Goal: Task Accomplishment & Management: Use online tool/utility

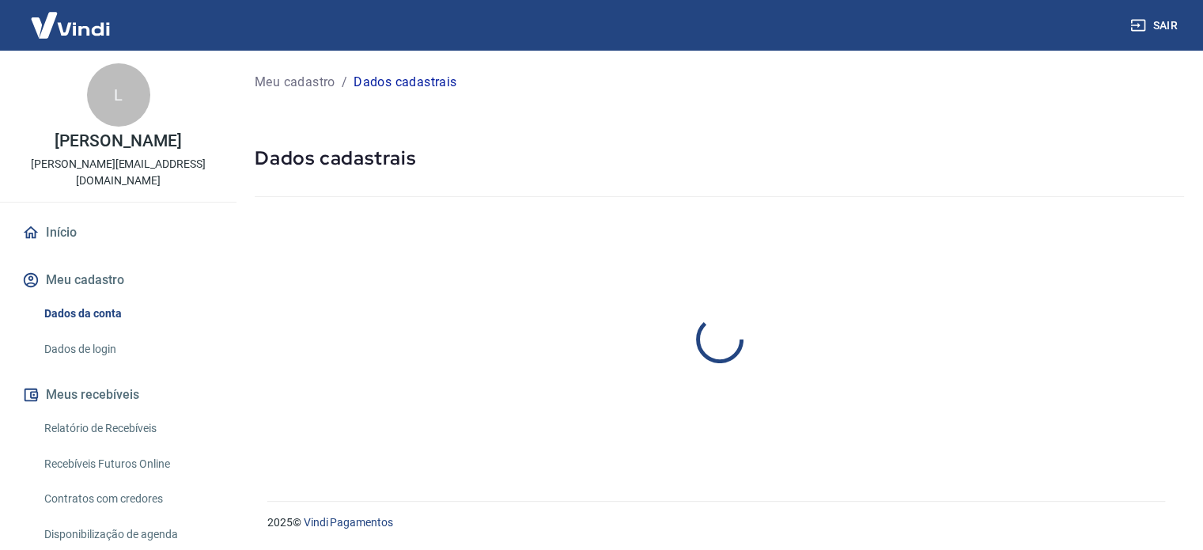
select select "MG"
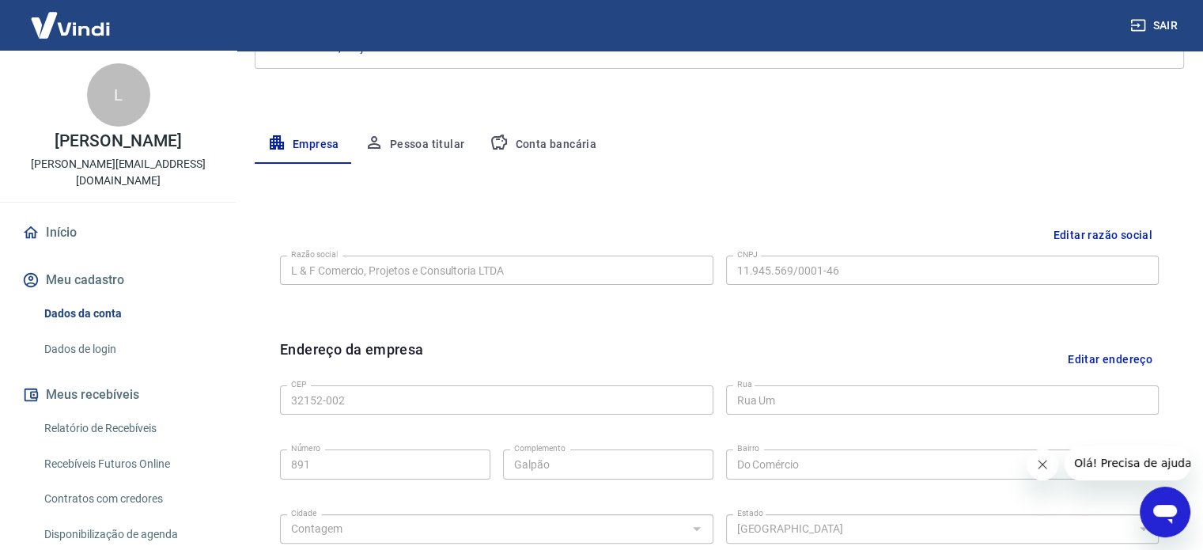
click at [148, 490] on link "Contratos com credores" at bounding box center [128, 498] width 180 height 32
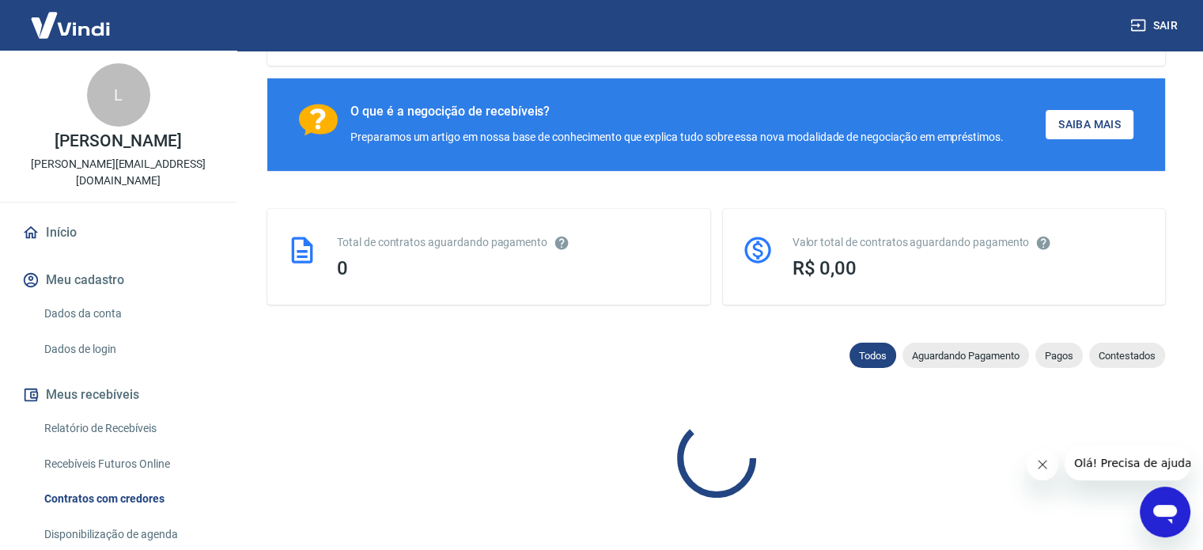
click at [142, 521] on link "Disponibilização de agenda" at bounding box center [128, 534] width 180 height 32
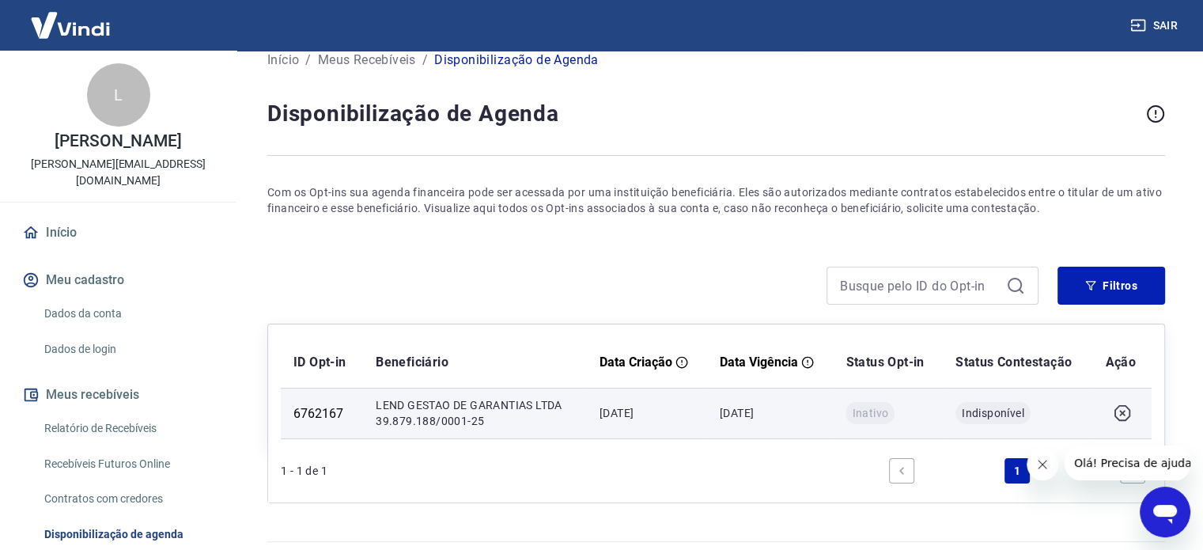
scroll to position [61, 0]
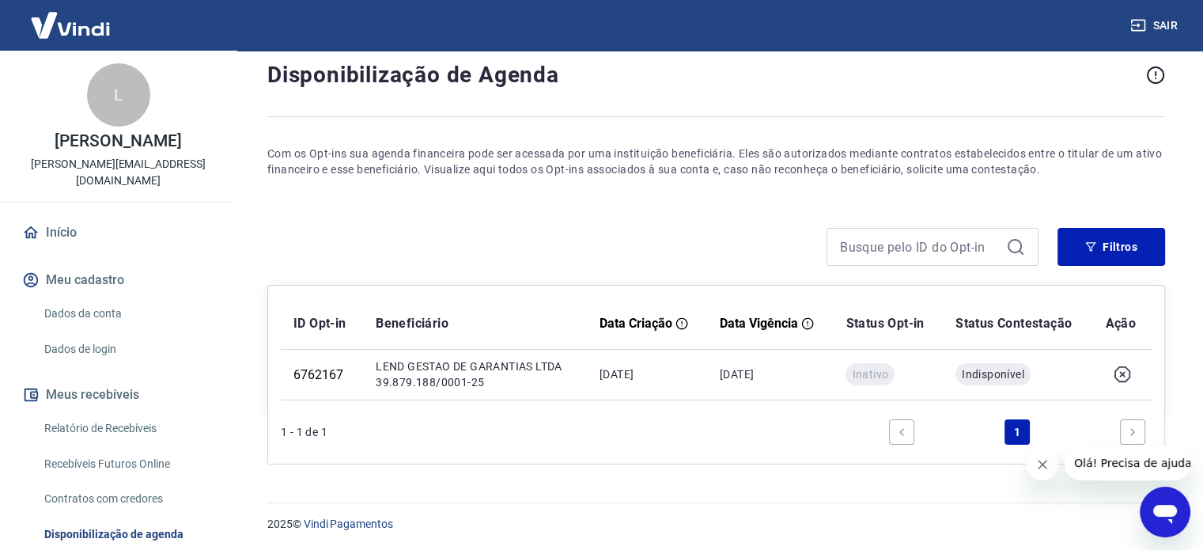
click at [95, 412] on link "Relatório de Recebíveis" at bounding box center [128, 428] width 180 height 32
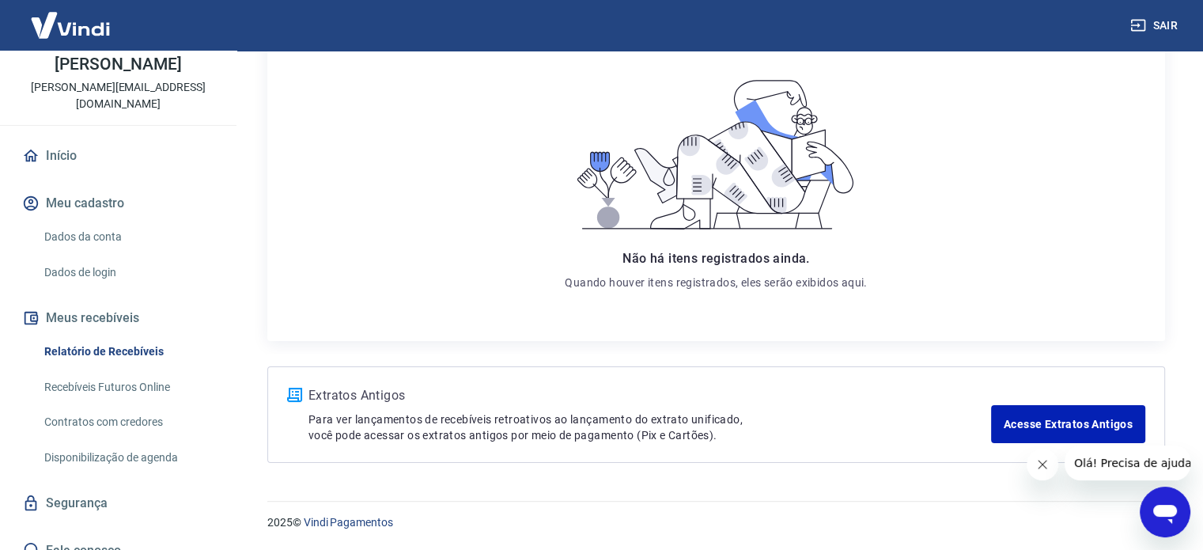
scroll to position [78, 0]
click at [90, 494] on link "Segurança" at bounding box center [118, 502] width 199 height 35
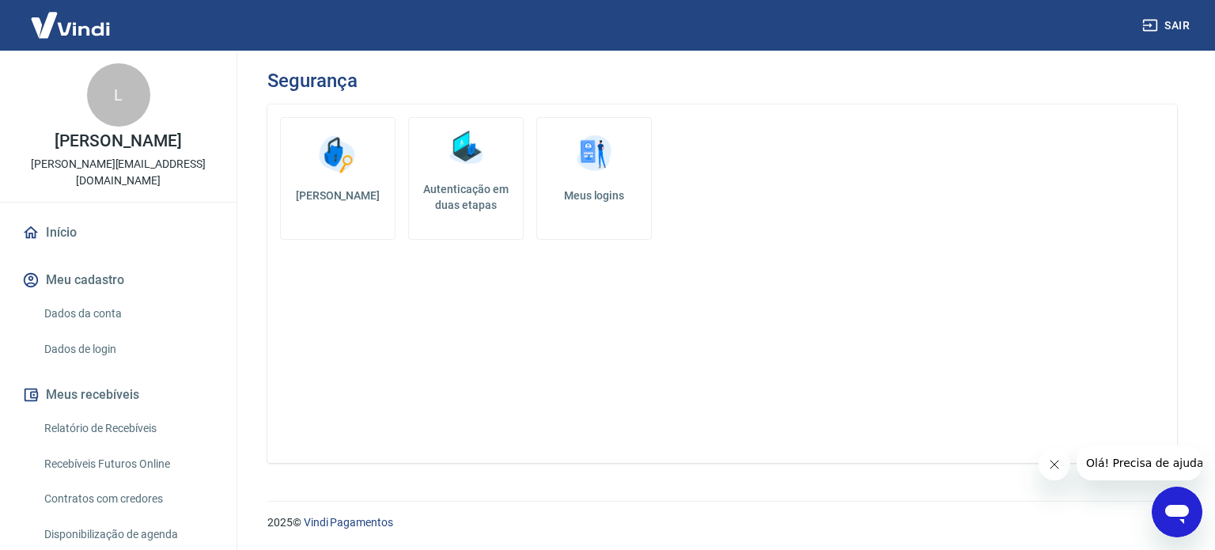
click at [97, 228] on link "Início" at bounding box center [118, 232] width 199 height 35
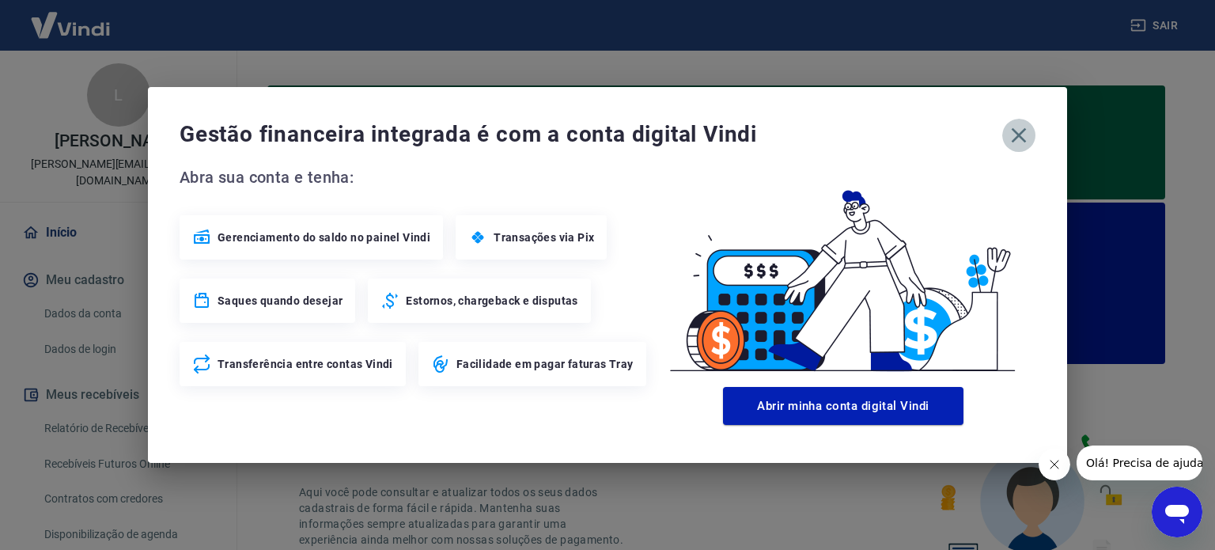
click at [1012, 137] on icon "button" at bounding box center [1018, 135] width 25 height 25
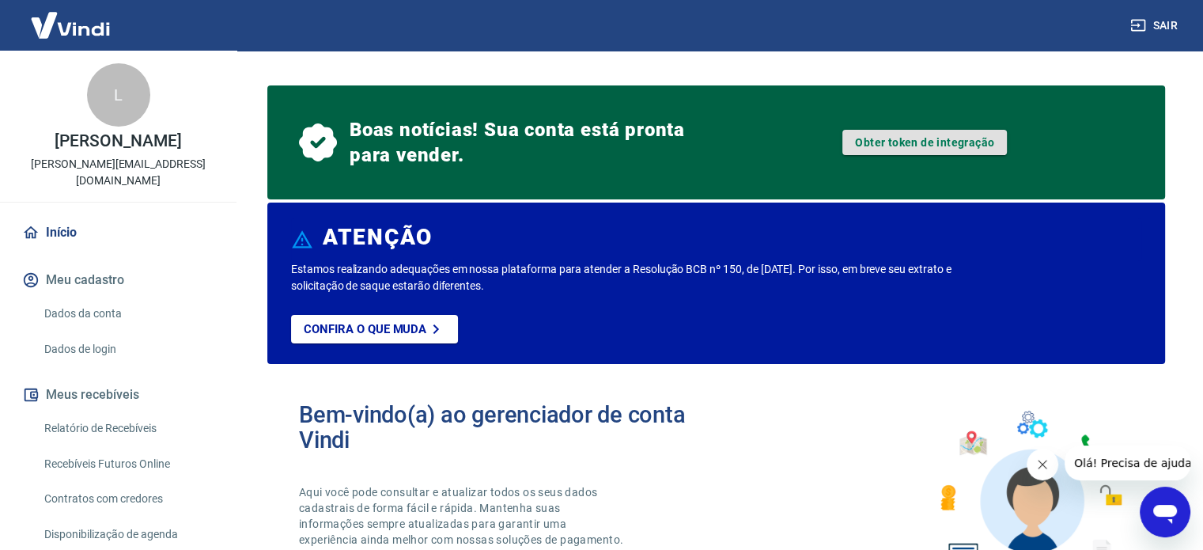
click at [887, 141] on link "Obter token de integração" at bounding box center [924, 142] width 164 height 25
